Goal: Task Accomplishment & Management: Use online tool/utility

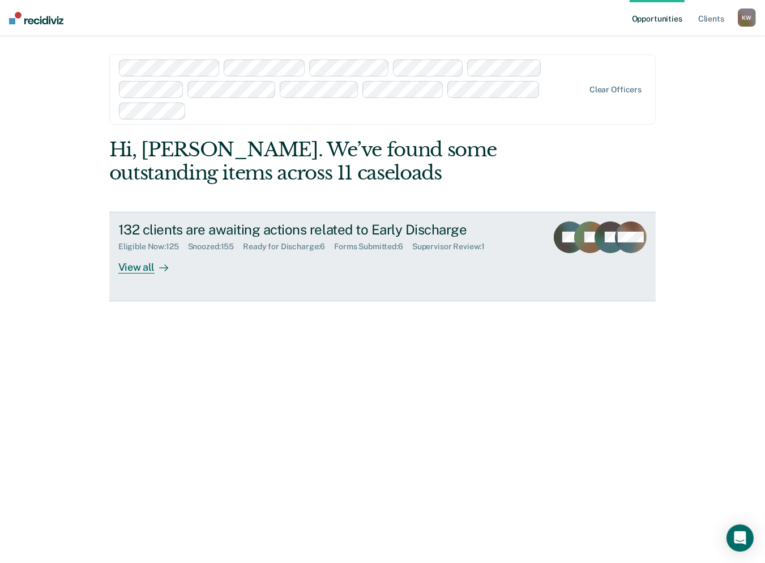
click at [129, 271] on div "View all" at bounding box center [149, 263] width 63 height 22
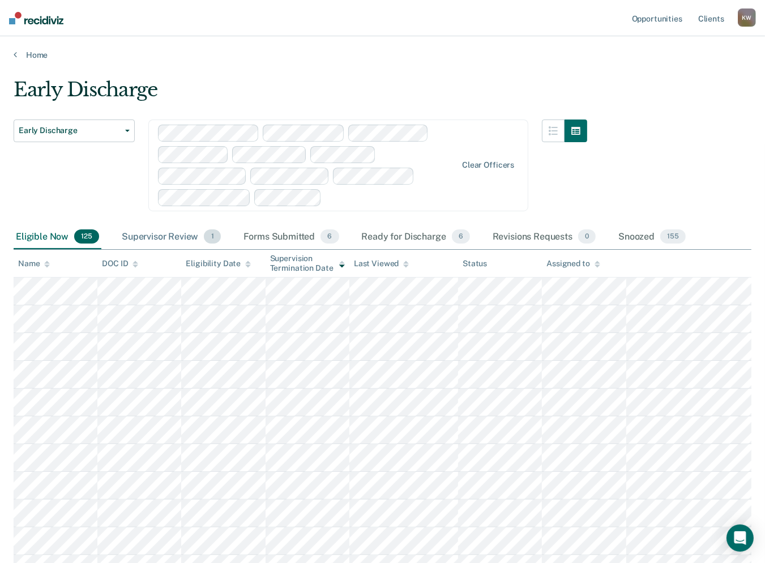
click at [160, 235] on div "Supervisor Review 1" at bounding box center [172, 237] width 104 height 25
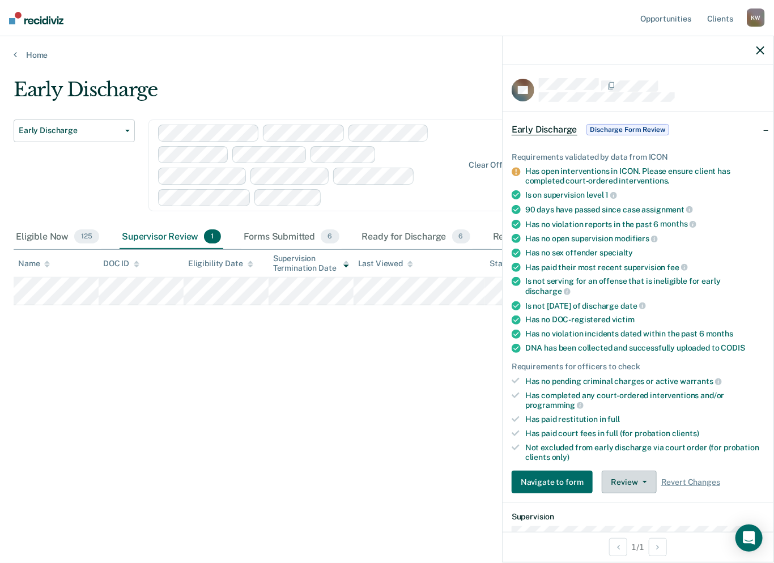
click at [634, 482] on button "Review" at bounding box center [629, 482] width 55 height 23
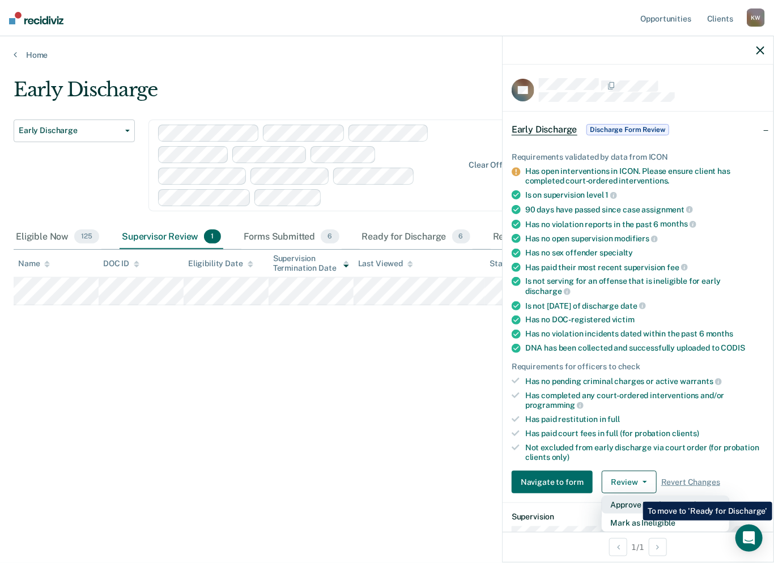
click at [635, 496] on button "Approve Discharge and Forms" at bounding box center [665, 505] width 127 height 18
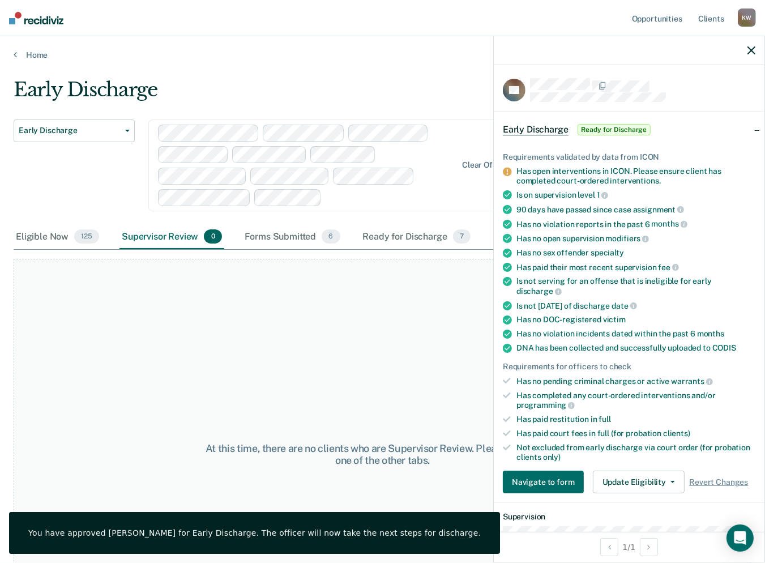
click at [387, 342] on div "At this time, there are no clients who are Supervisor Review. Please navigate t…" at bounding box center [383, 454] width 738 height 391
click at [754, 46] on button "button" at bounding box center [752, 50] width 8 height 10
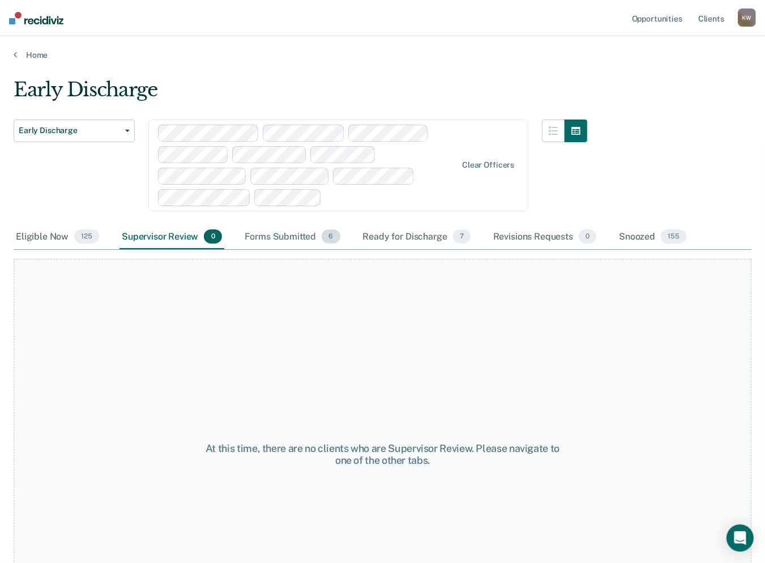
click at [290, 233] on div "Forms Submitted 6" at bounding box center [292, 237] width 100 height 25
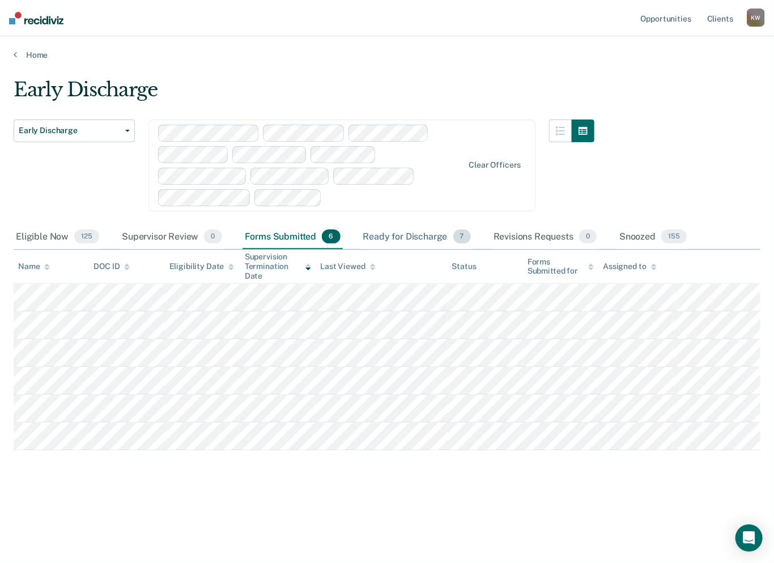
click at [403, 237] on div "Ready for Discharge 7" at bounding box center [417, 237] width 112 height 25
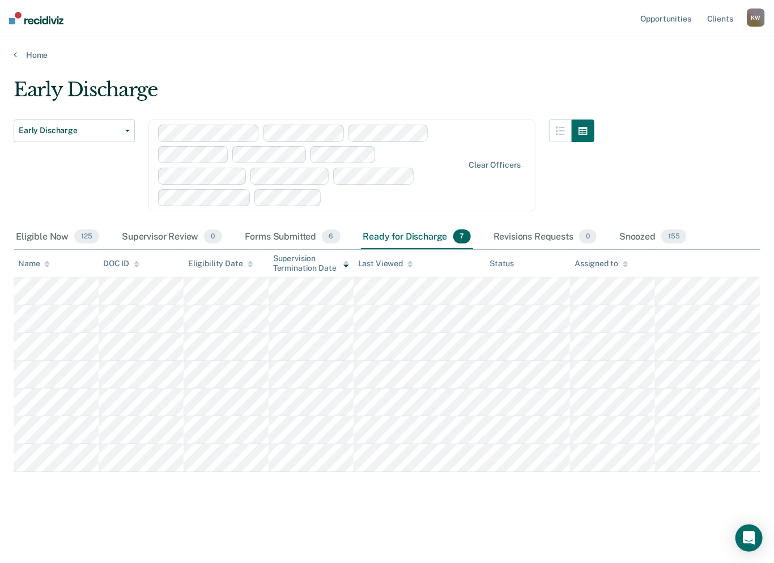
click at [758, 22] on div "K W" at bounding box center [756, 17] width 18 height 18
drag, startPoint x: 697, startPoint y: 74, endPoint x: 684, endPoint y: 86, distance: 17.2
click at [697, 74] on link "Log Out" at bounding box center [710, 75] width 91 height 10
